Goal: Browse casually

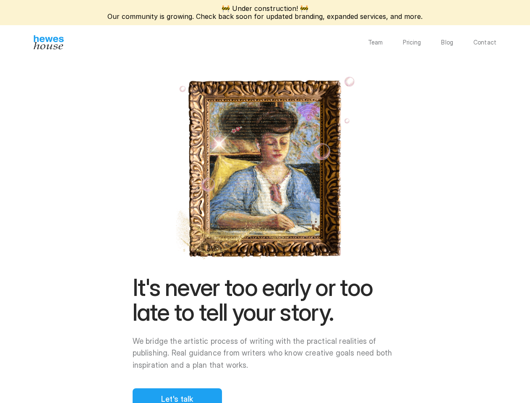
click at [265, 275] on div "It's never too early or too late to tell your story. We bridge the artistic pro…" at bounding box center [265, 342] width 265 height 134
click at [358, 188] on img at bounding box center [265, 167] width 186 height 189
